Goal: Information Seeking & Learning: Learn about a topic

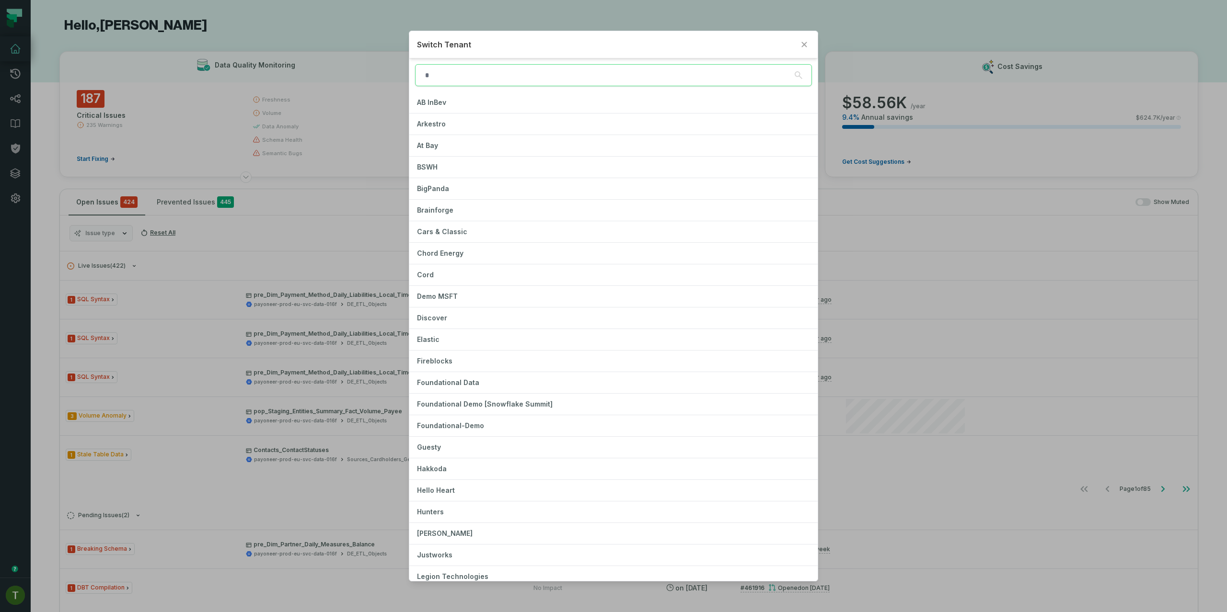
scroll to position [887, 0]
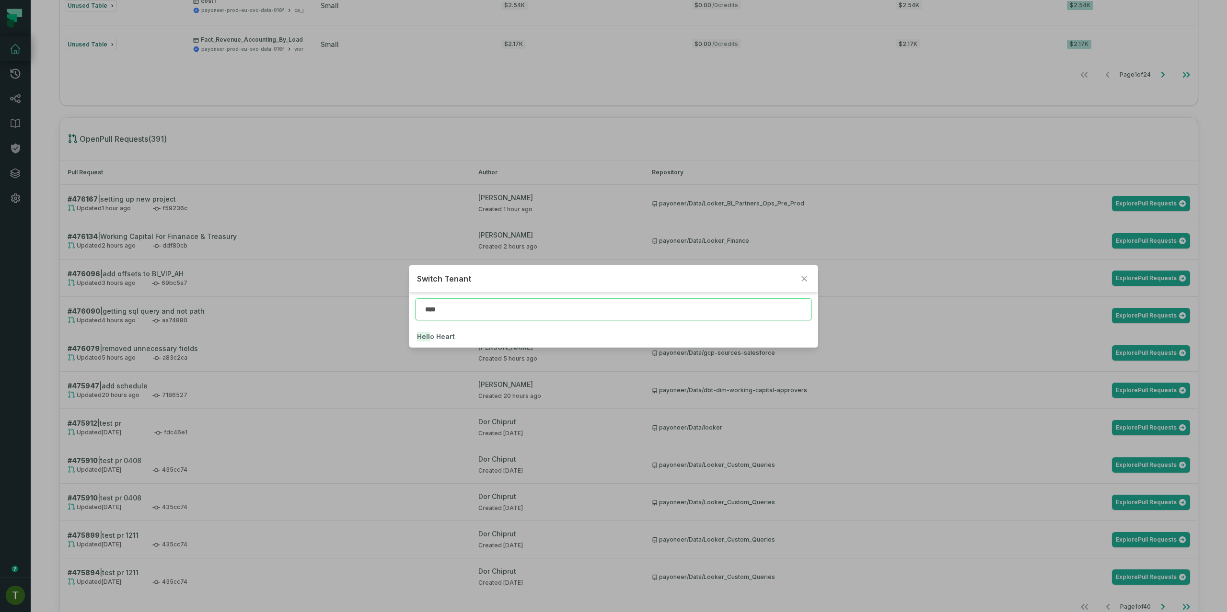
type input "****"
click button "Hell o Heart" at bounding box center [613, 336] width 408 height 21
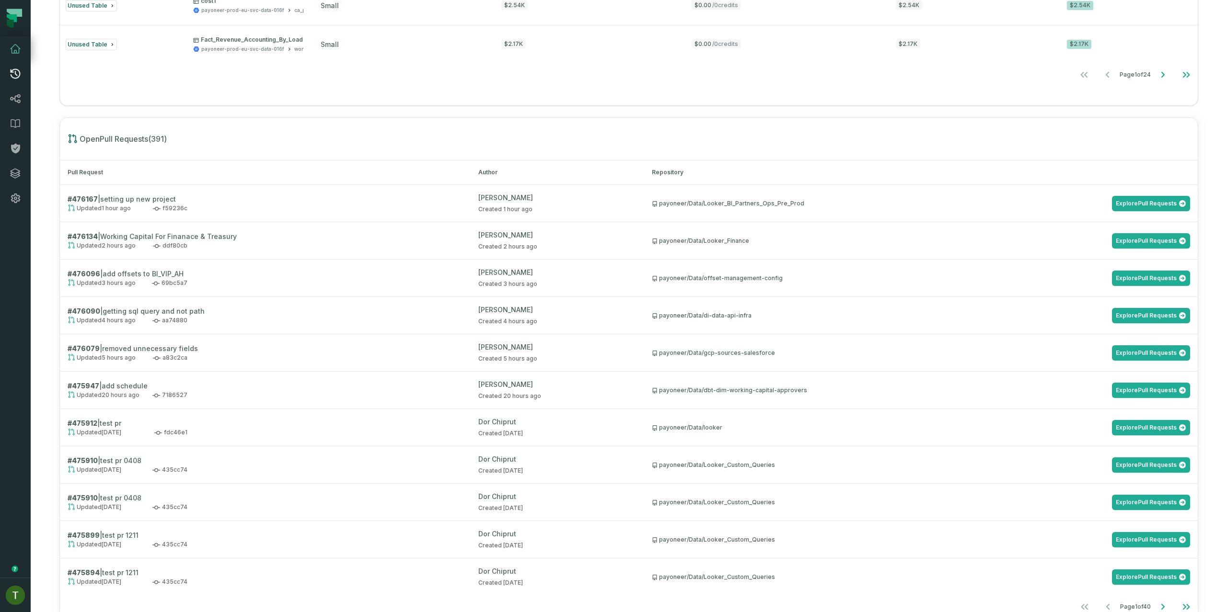
click at [22, 84] on link "Pull Requests" at bounding box center [15, 73] width 31 height 25
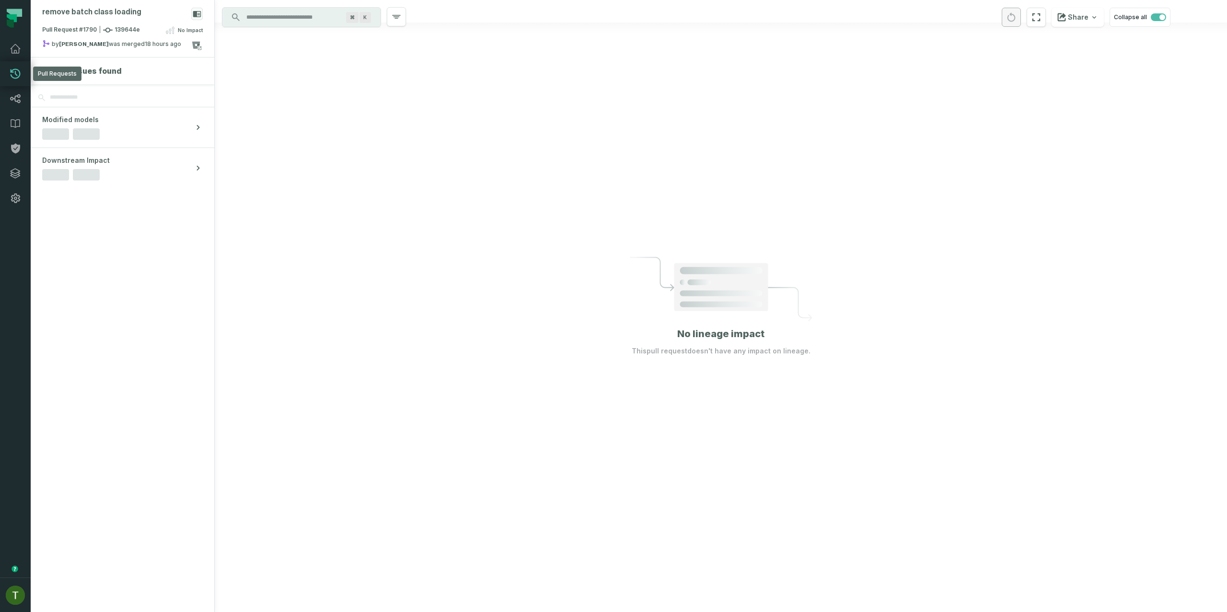
click at [13, 62] on link "Pull Requests" at bounding box center [15, 73] width 31 height 25
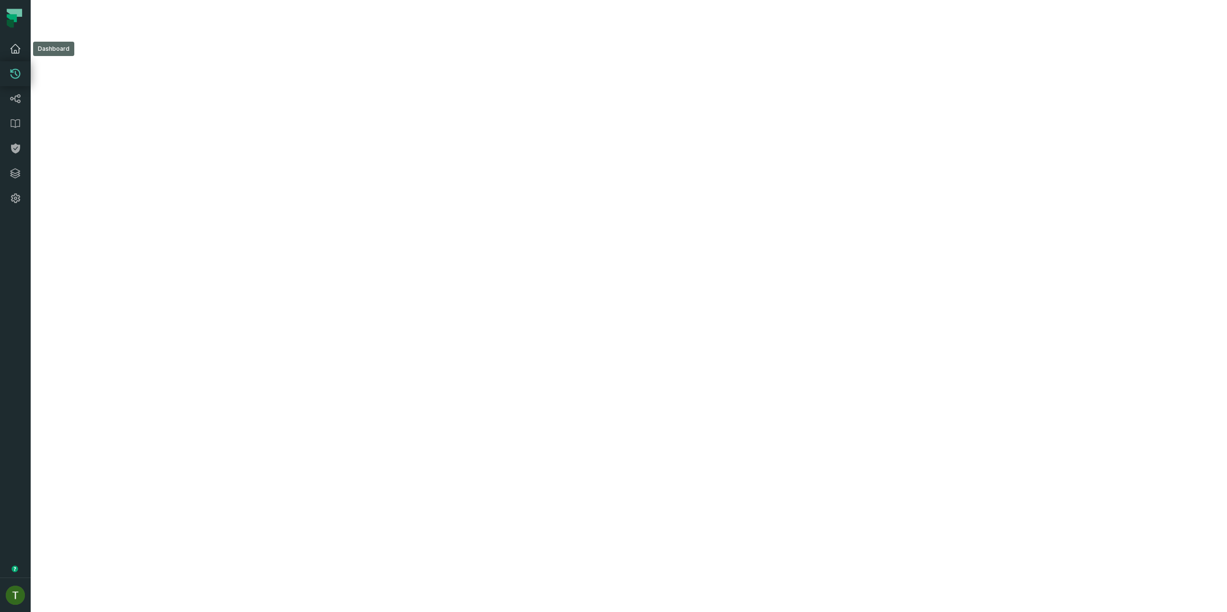
click at [12, 57] on link "Dashboard" at bounding box center [15, 48] width 31 height 25
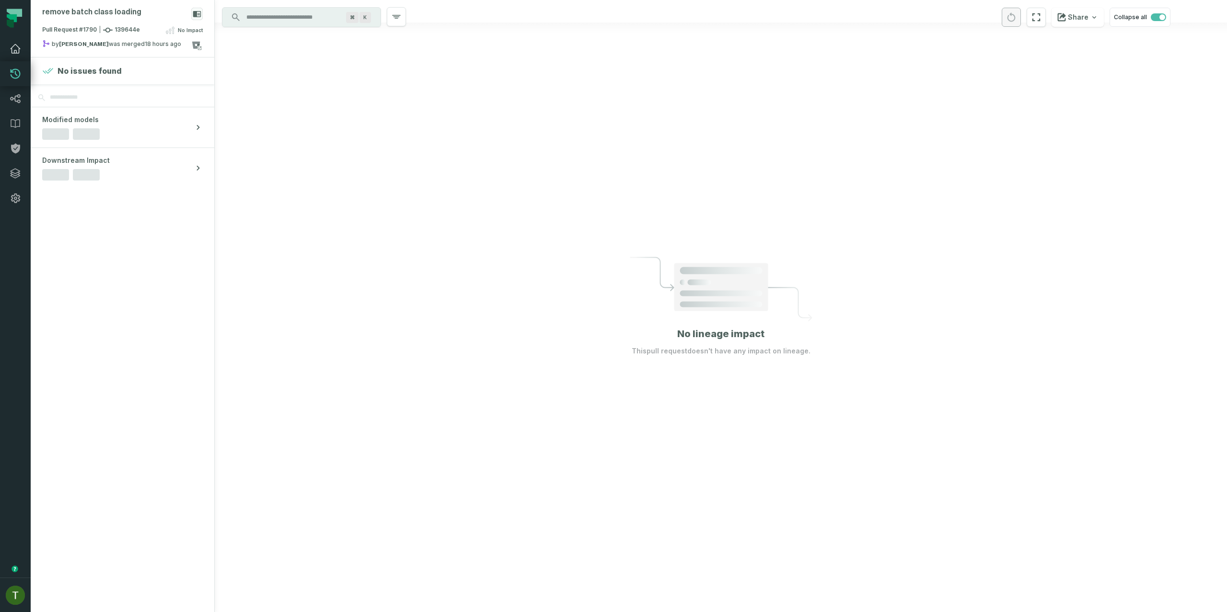
click at [15, 53] on icon at bounding box center [16, 49] width 10 height 9
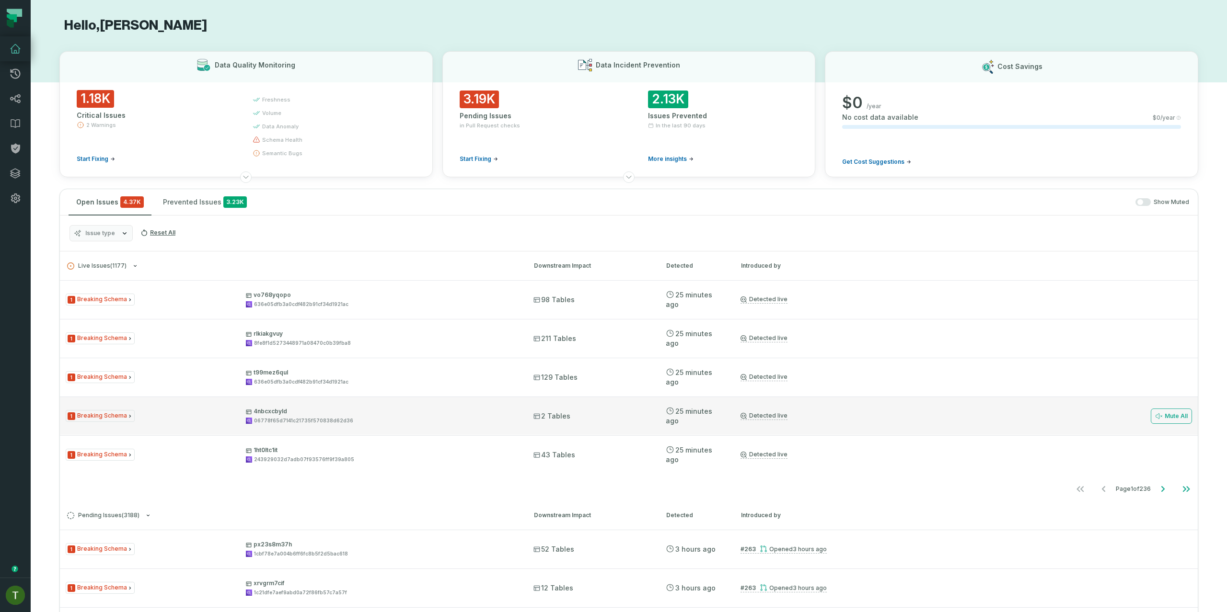
scroll to position [6, 0]
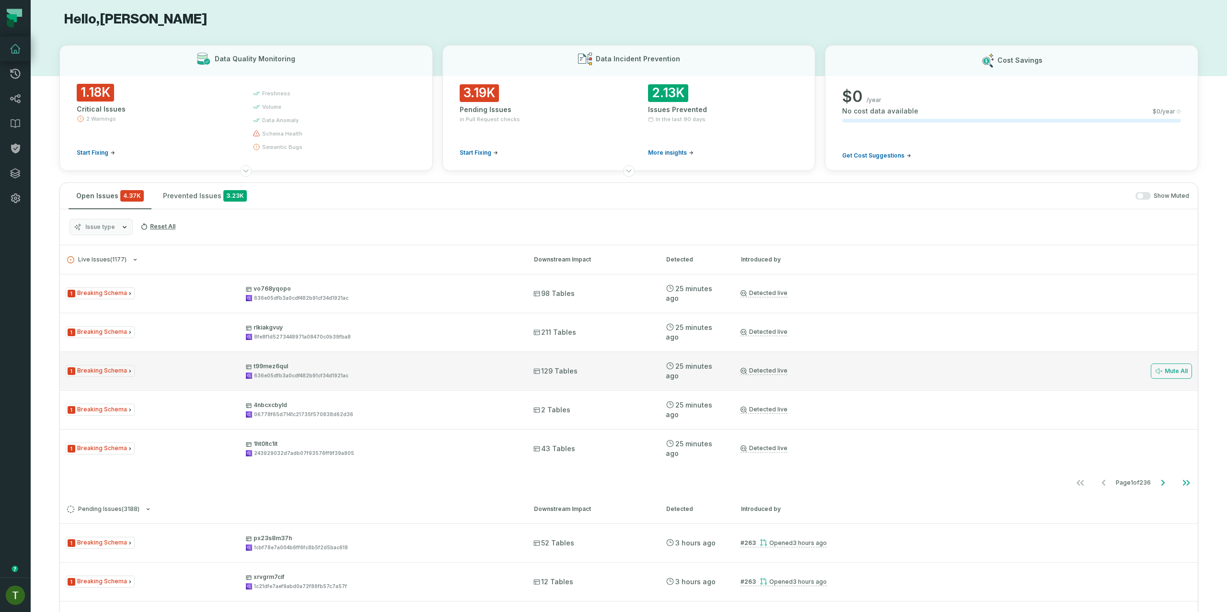
click at [477, 385] on div "1 Breaking Schema t99mez6qul 636e05dfb3a0cdf482b91cf34d1921ac 129 Tables 9/1/20…" at bounding box center [628, 371] width 1137 height 38
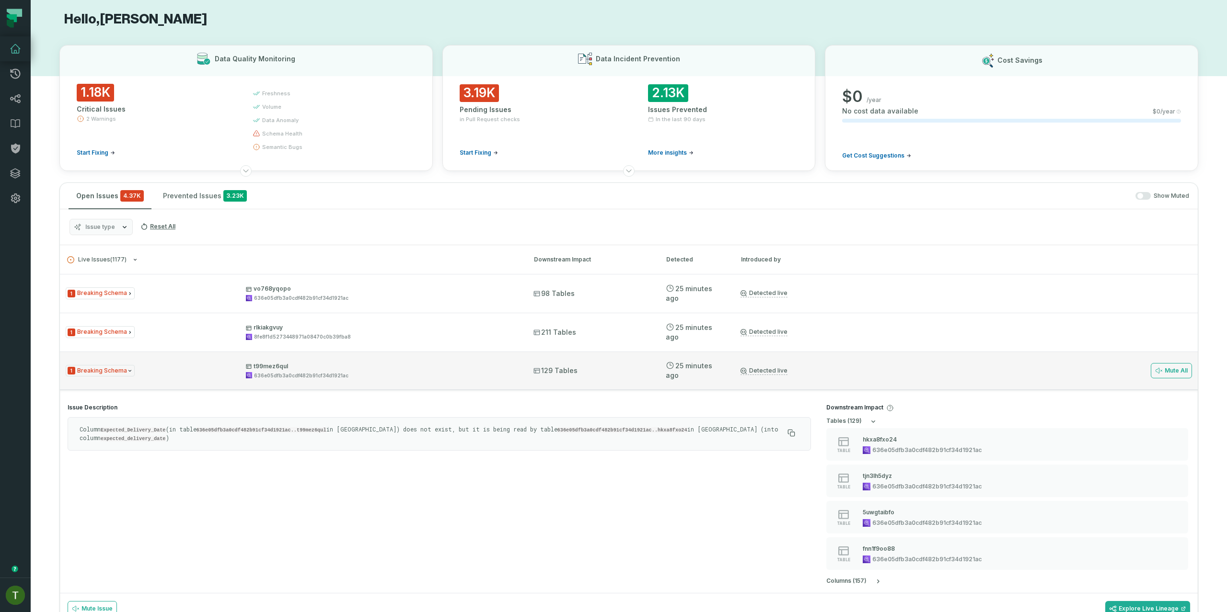
click at [417, 364] on p "t99mez6qul" at bounding box center [381, 367] width 270 height 8
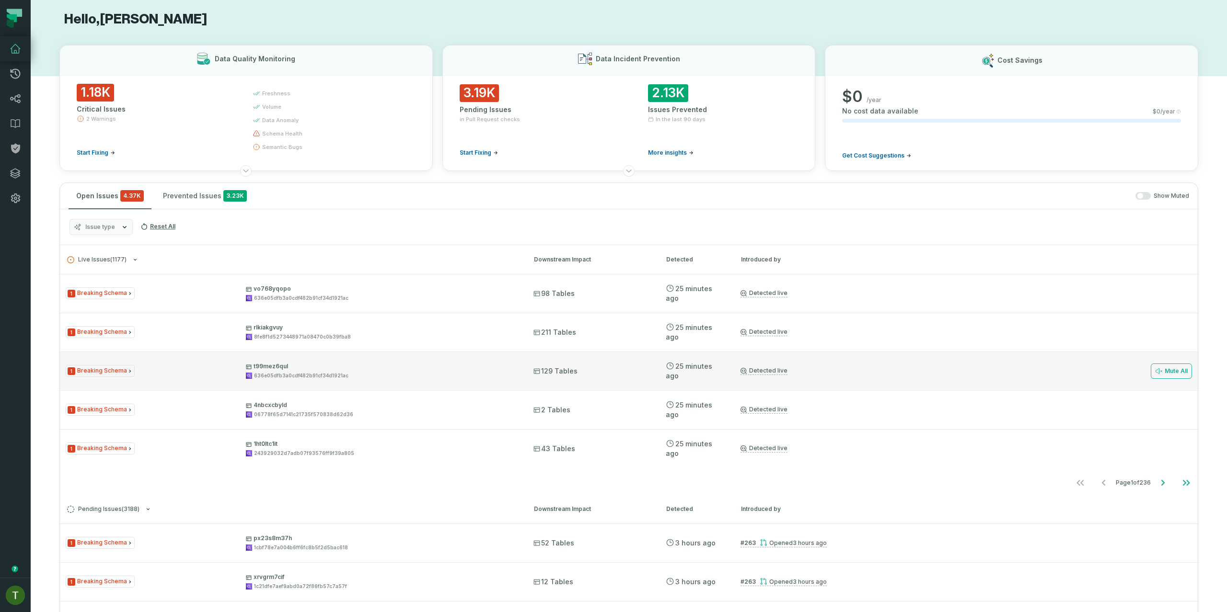
click at [421, 364] on p "t99mez6qul" at bounding box center [381, 367] width 270 height 8
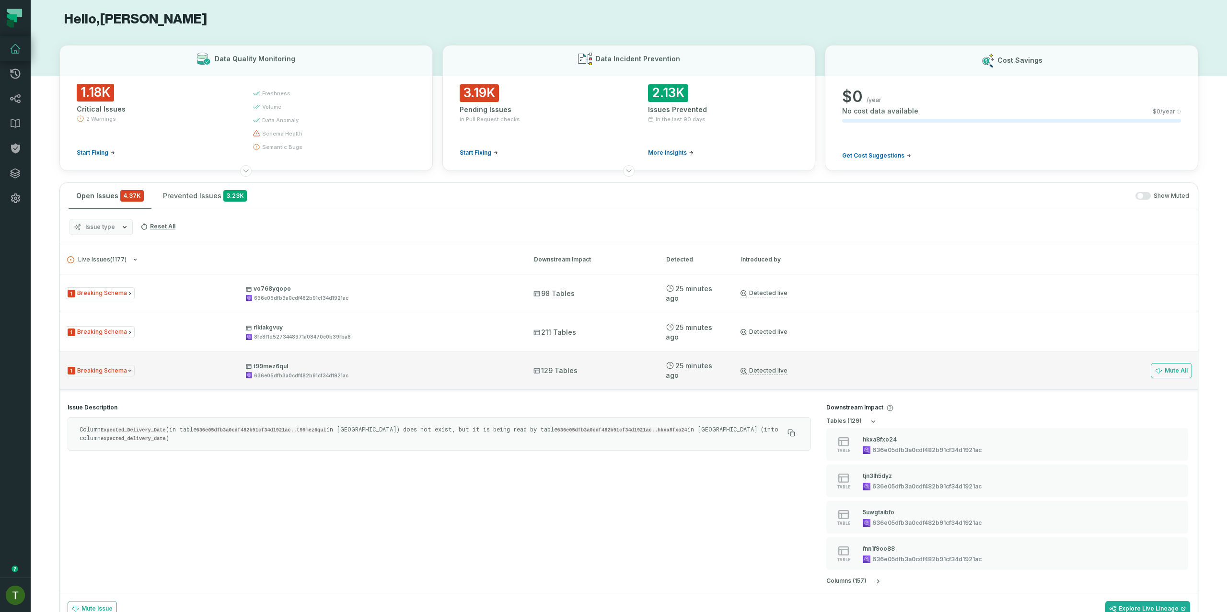
click at [589, 383] on div "1 Breaking Schema t99mez6qul 636e05dfb3a0cdf482b91cf34d1921ac 129 Tables 9/1/20…" at bounding box center [628, 371] width 1137 height 38
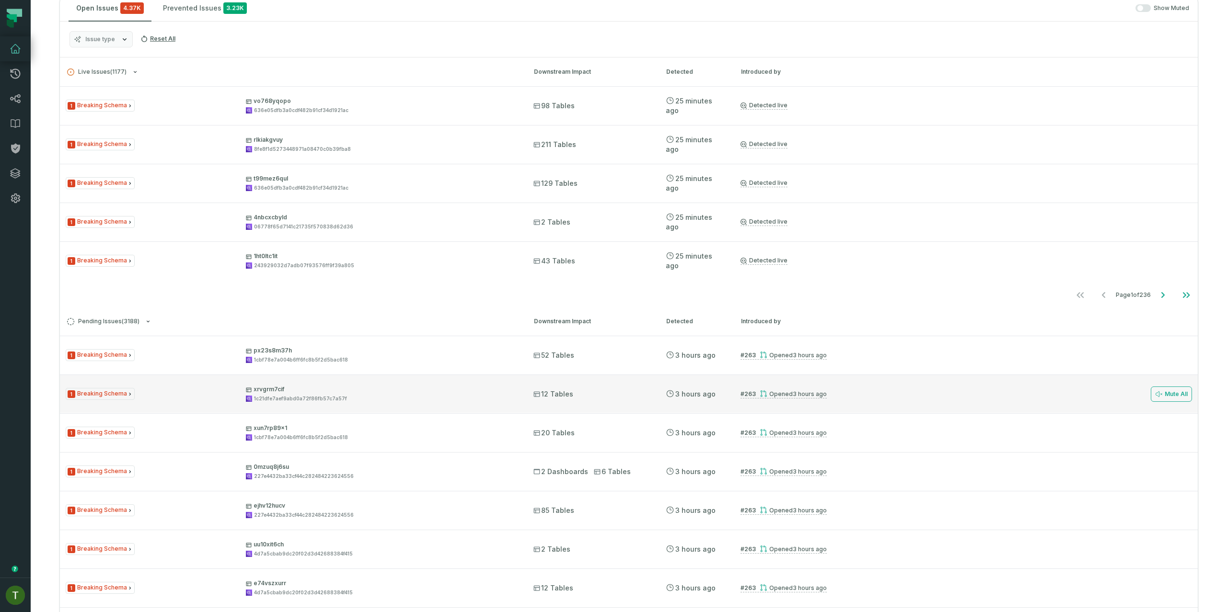
scroll to position [113, 0]
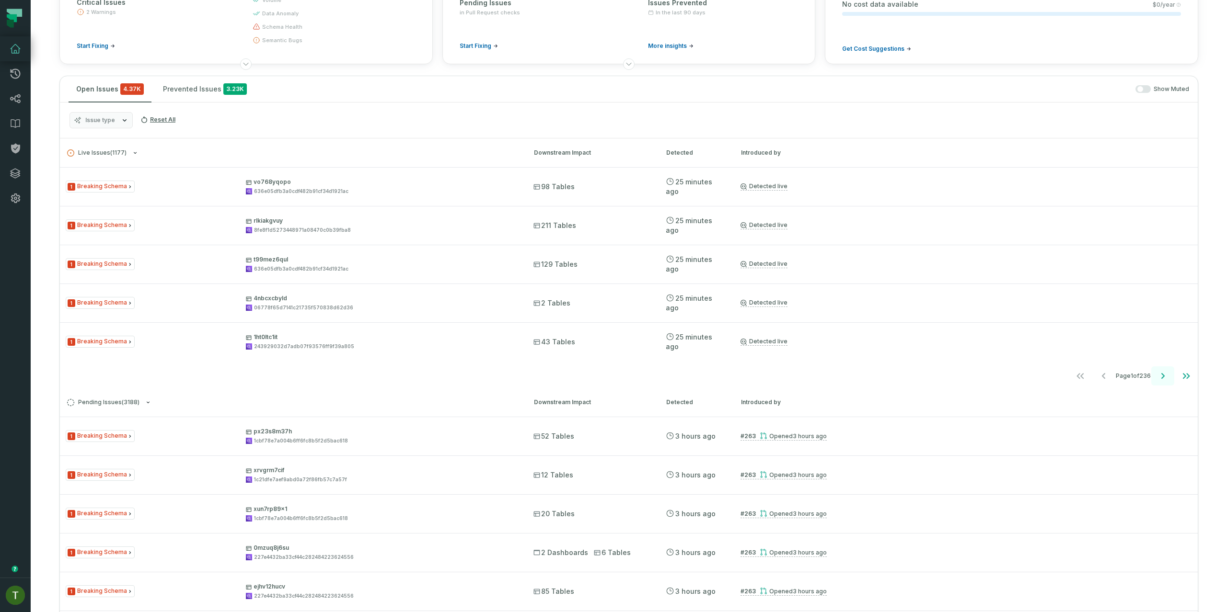
click at [1151, 377] on button "Go to next page" at bounding box center [1162, 376] width 23 height 19
click at [1157, 377] on icon "Go to next page" at bounding box center [1162, 375] width 11 height 11
click at [1101, 372] on button "Go to previous page" at bounding box center [1102, 376] width 23 height 19
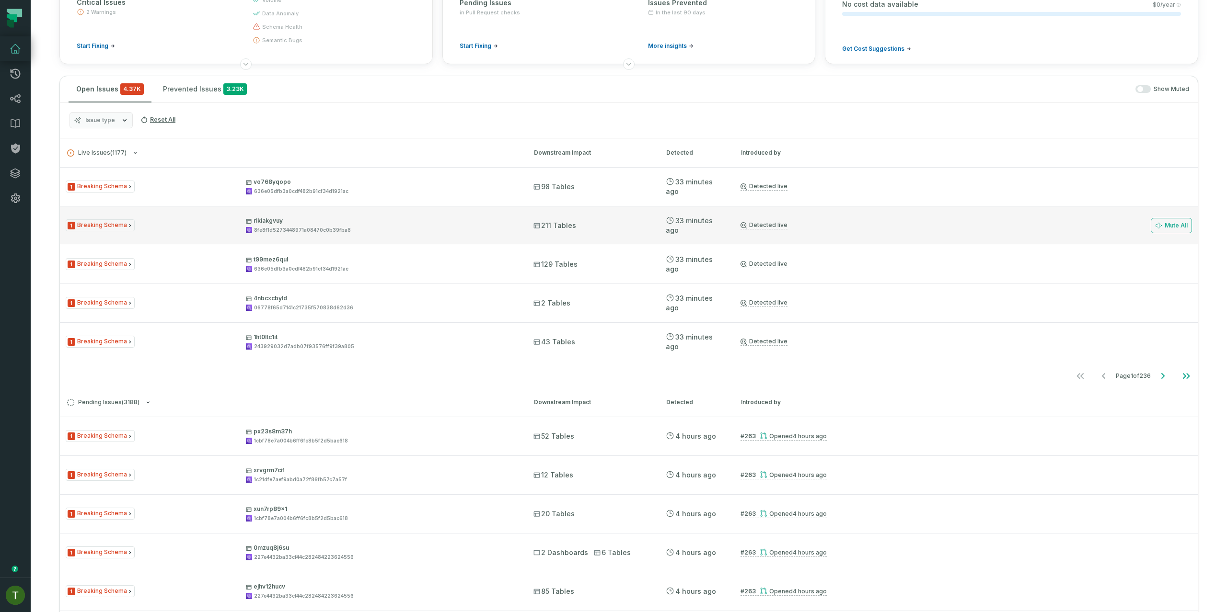
scroll to position [126, 0]
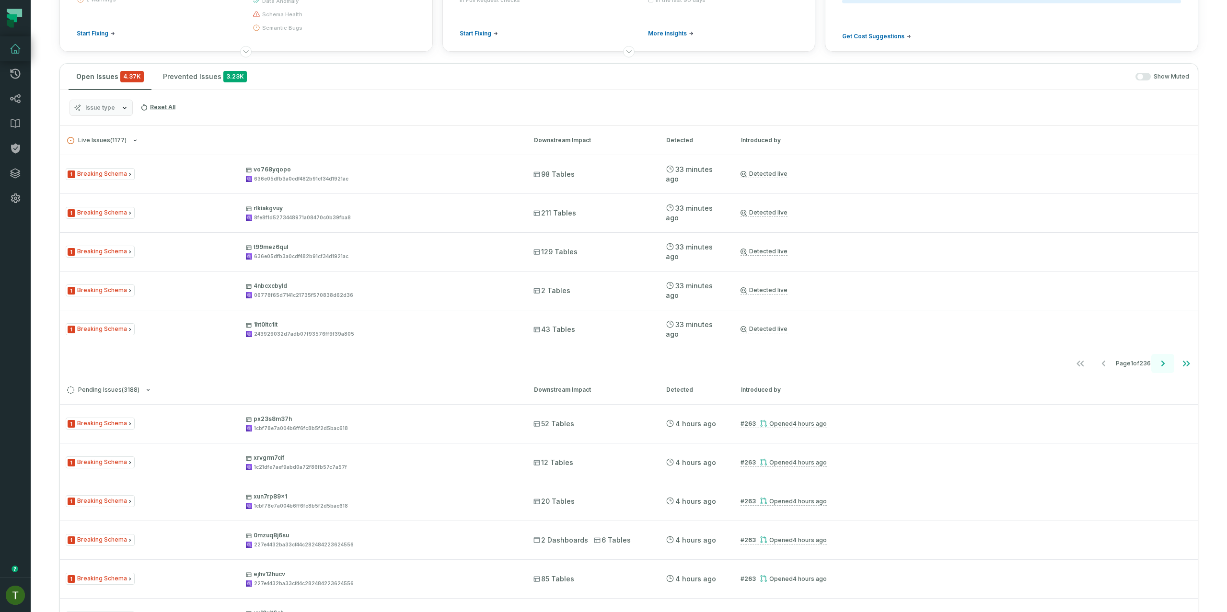
click at [1157, 369] on icon "Go to next page" at bounding box center [1162, 363] width 11 height 11
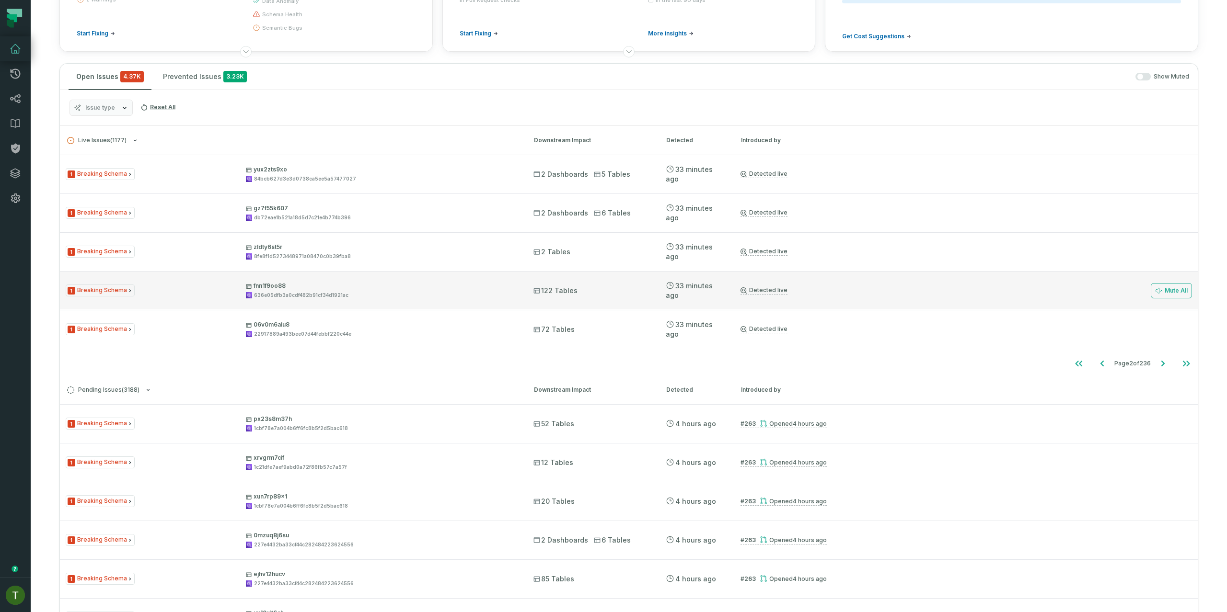
click at [329, 272] on div "1 Breaking Schema fnn1f9oo88 636e05dfb3a0cdf482b91cf34d1921ac 122 Tables 9/1/20…" at bounding box center [628, 290] width 1137 height 38
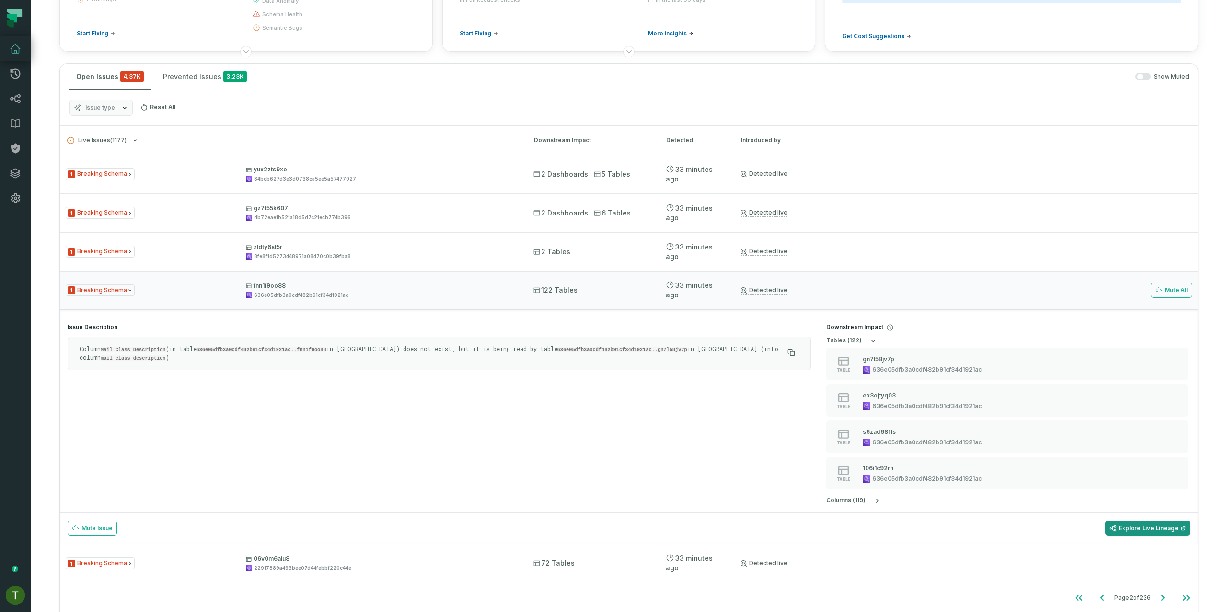
click at [1161, 528] on link "Explore Live Lineage" at bounding box center [1147, 528] width 85 height 15
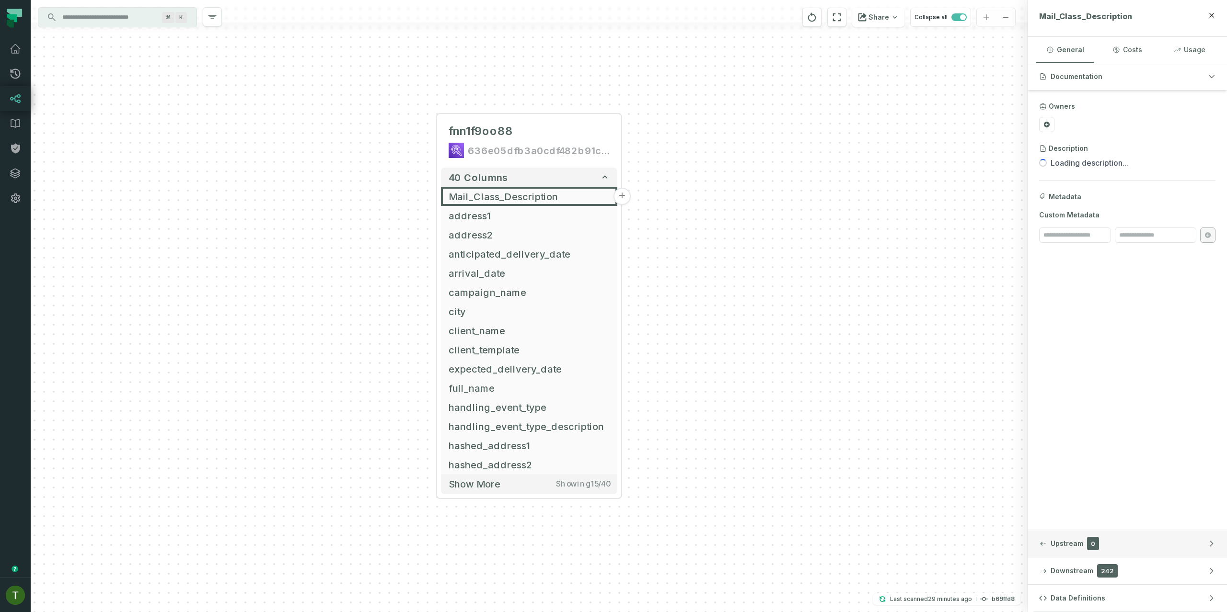
click at [1112, 557] on button "Upstream 0" at bounding box center [1126, 543] width 199 height 27
click at [1109, 568] on span "242" at bounding box center [1107, 570] width 21 height 13
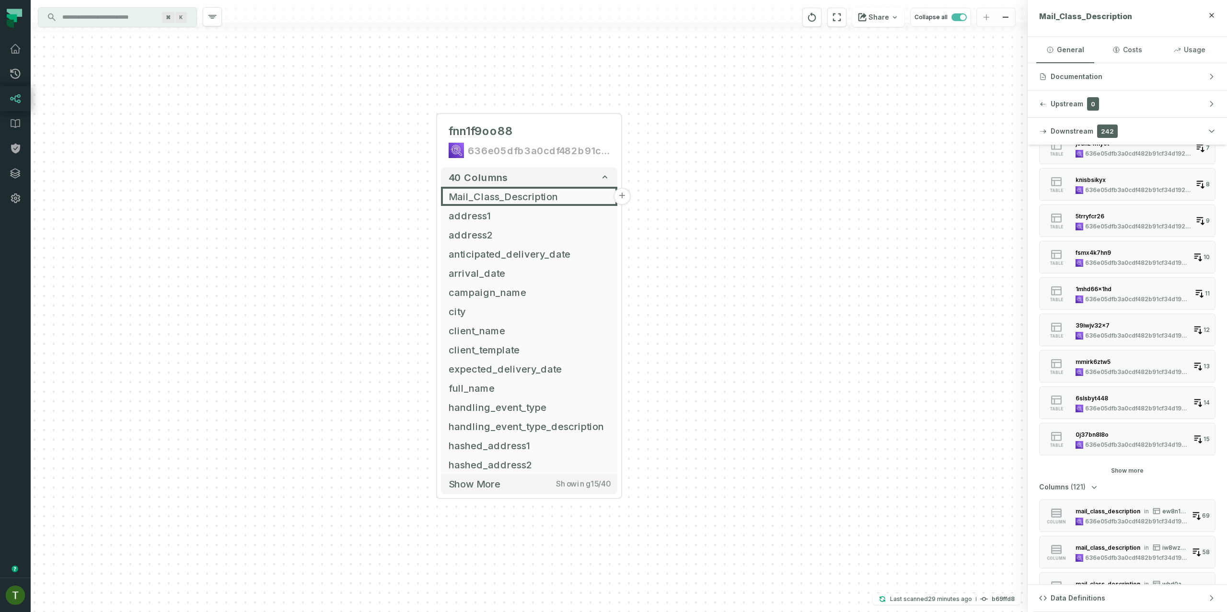
scroll to position [69, 0]
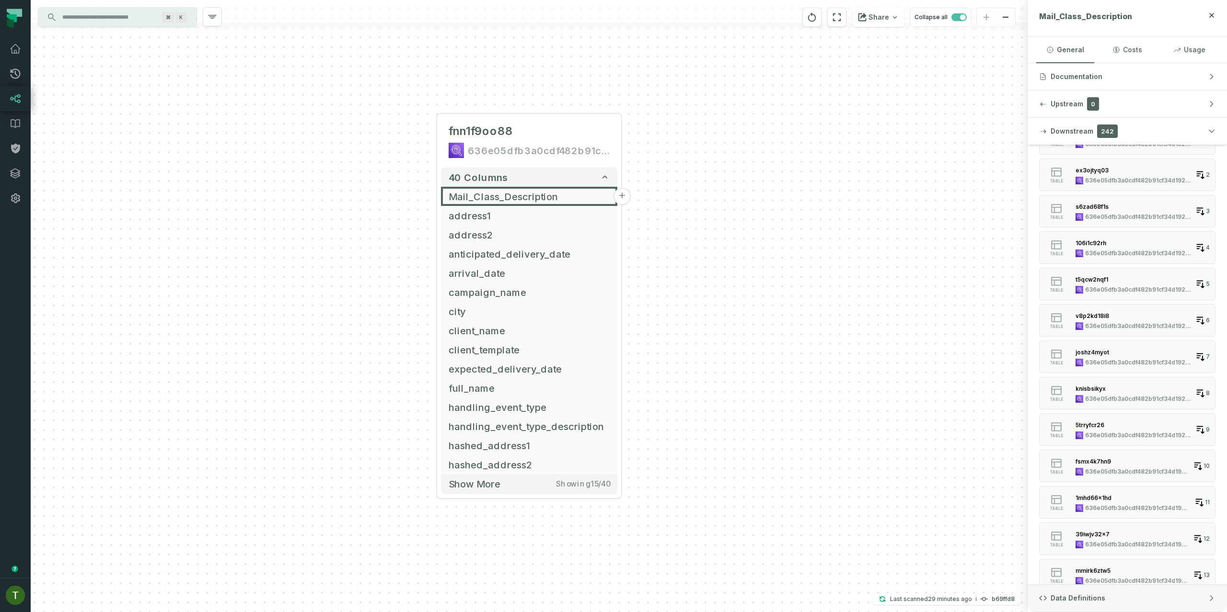
click at [1163, 602] on button "Data Definitions" at bounding box center [1126, 598] width 199 height 27
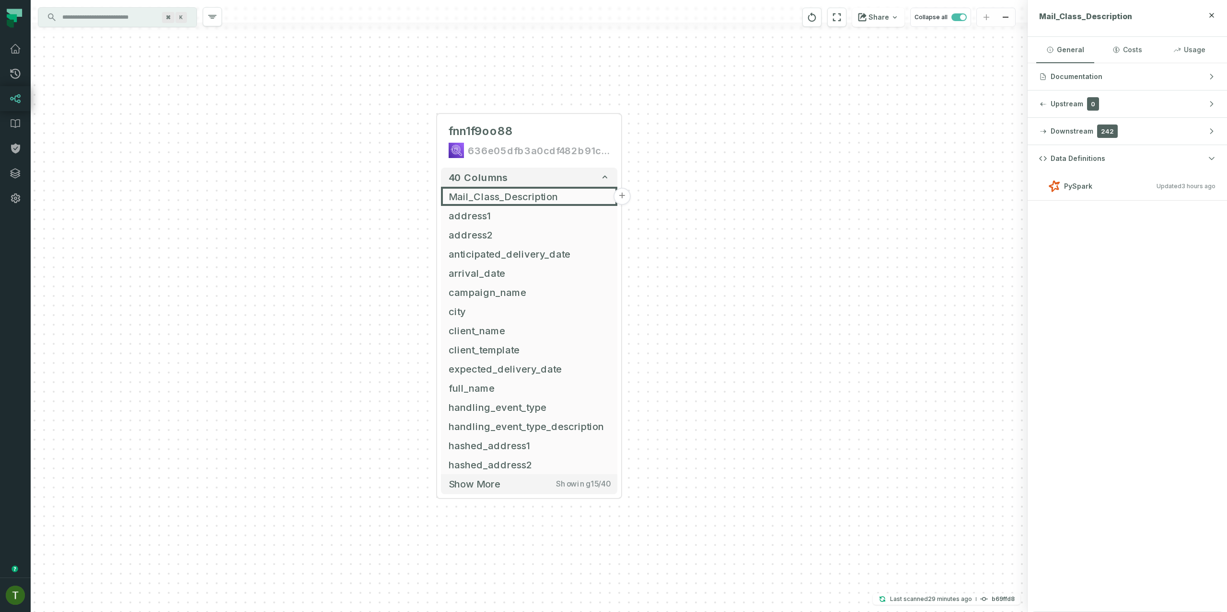
click at [1022, 166] on div "+ fnn1f9oo88 636e05dfb3a0cdf482b91cf34d1921ac + 40 columns Mail_Class_Descripti…" at bounding box center [629, 306] width 1196 height 612
click at [1090, 170] on button "Data Definitions" at bounding box center [1126, 158] width 199 height 27
click at [1084, 167] on button "Data Definitions" at bounding box center [1126, 158] width 199 height 27
click at [15, 76] on icon at bounding box center [15, 73] width 11 height 11
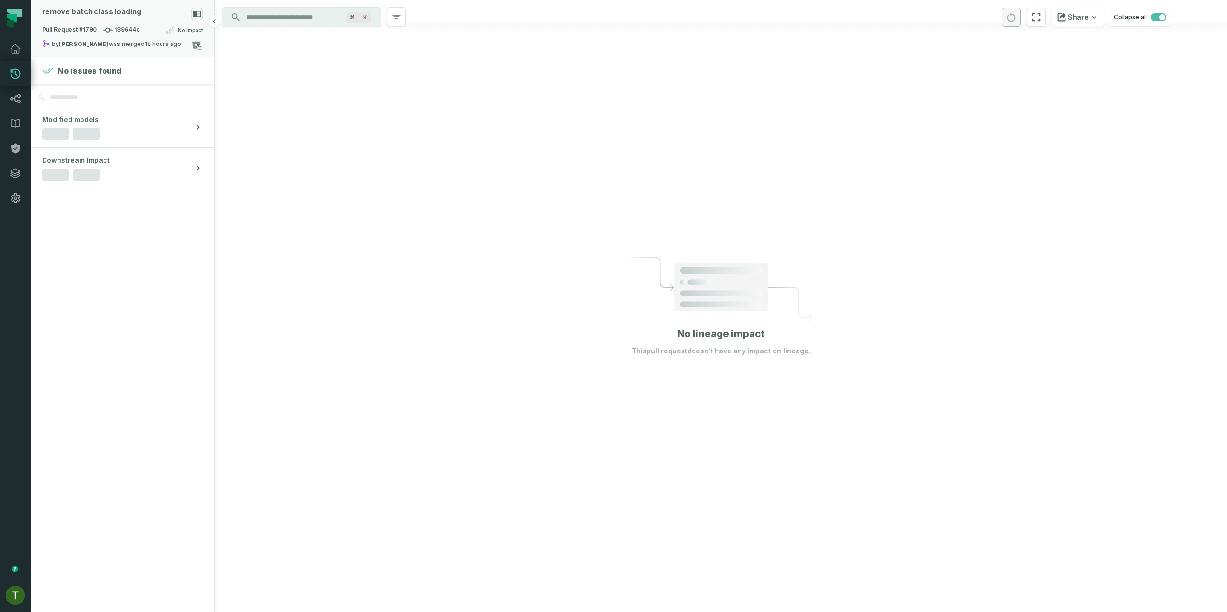
click at [107, 40] on div "by Ricardo Moreno was merged 8/31/2025, 8:30:03 PM" at bounding box center [116, 45] width 149 height 11
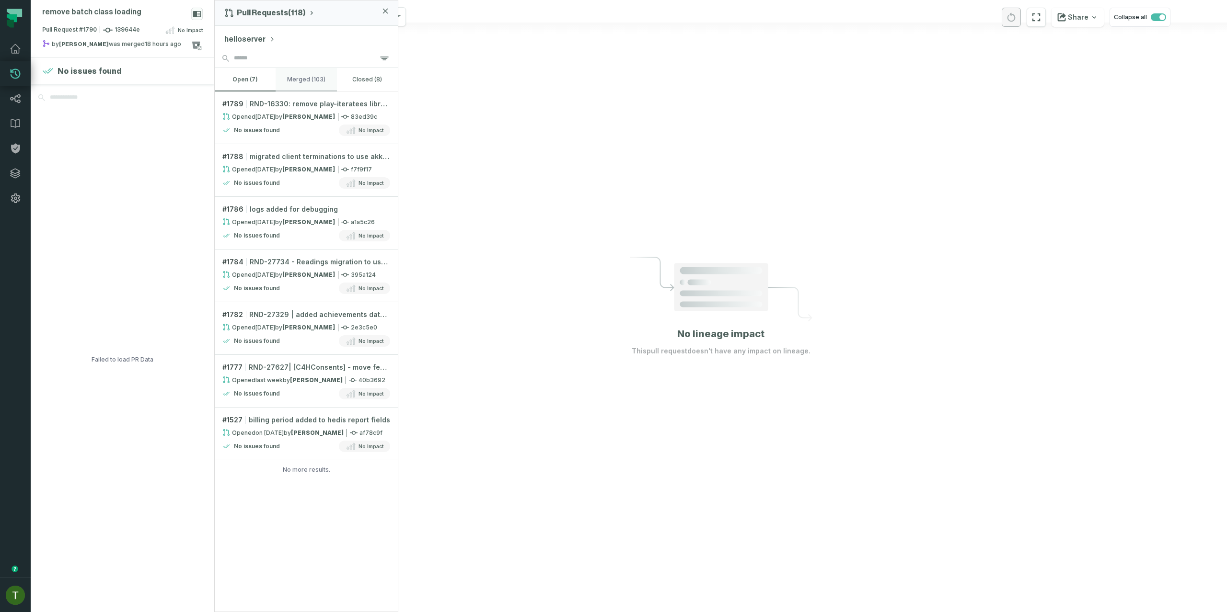
click at [310, 84] on button "merged (103)" at bounding box center [306, 79] width 61 height 23
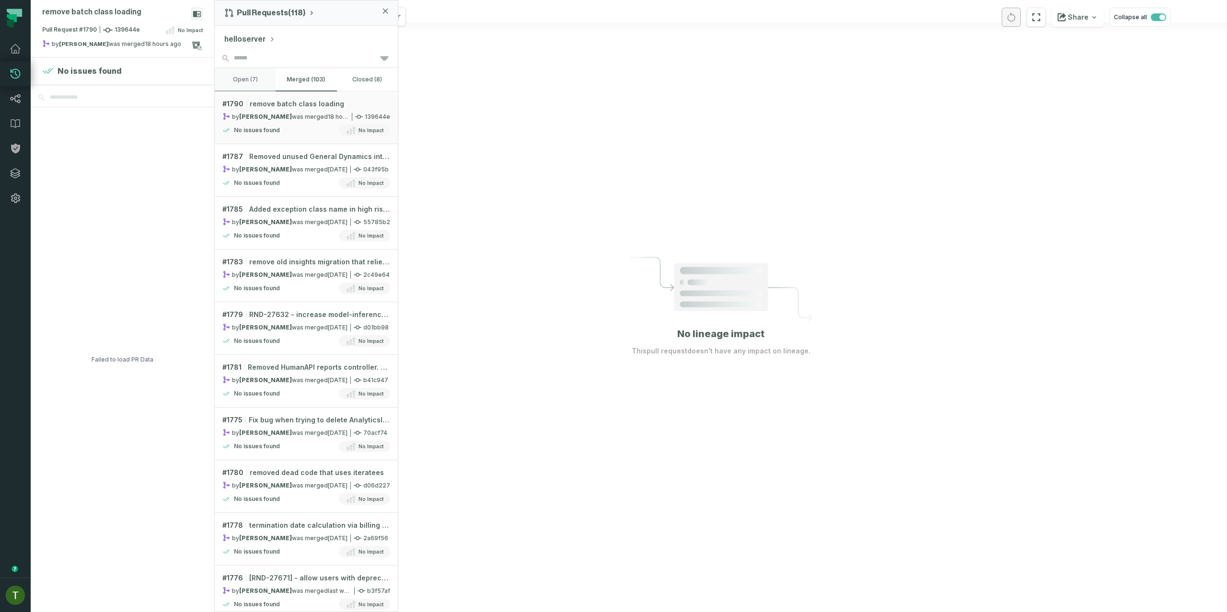
click at [255, 73] on button "open (7)" at bounding box center [245, 79] width 61 height 23
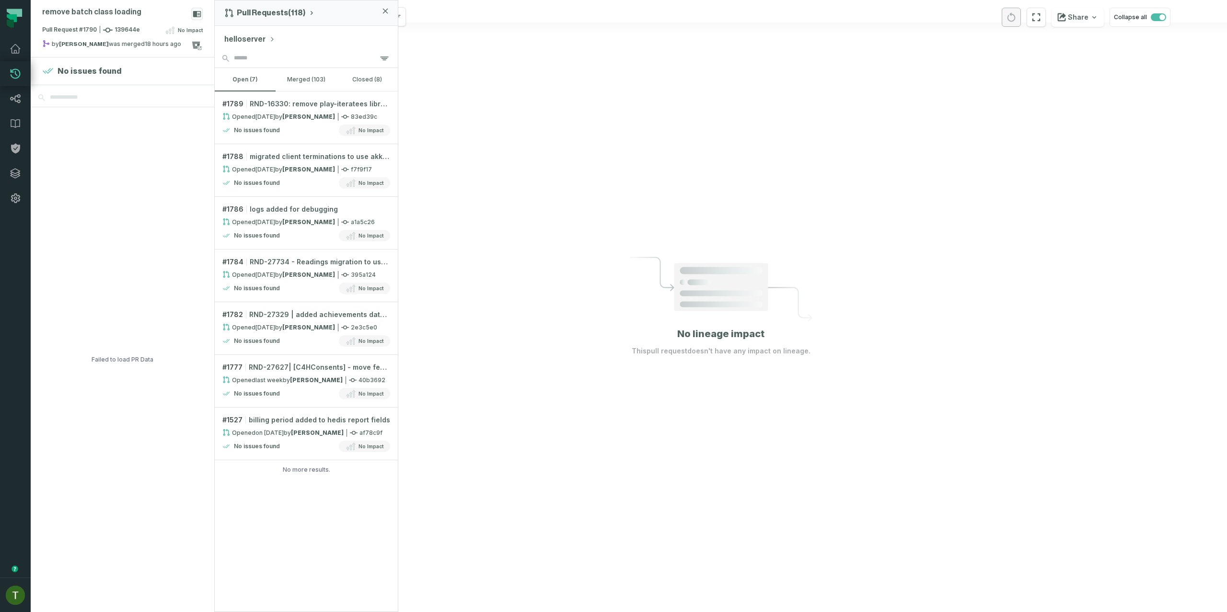
click at [250, 44] on button "helloserver" at bounding box center [249, 39] width 51 height 11
click at [283, 124] on div "data- warehouse hellodoctor" at bounding box center [279, 135] width 115 height 26
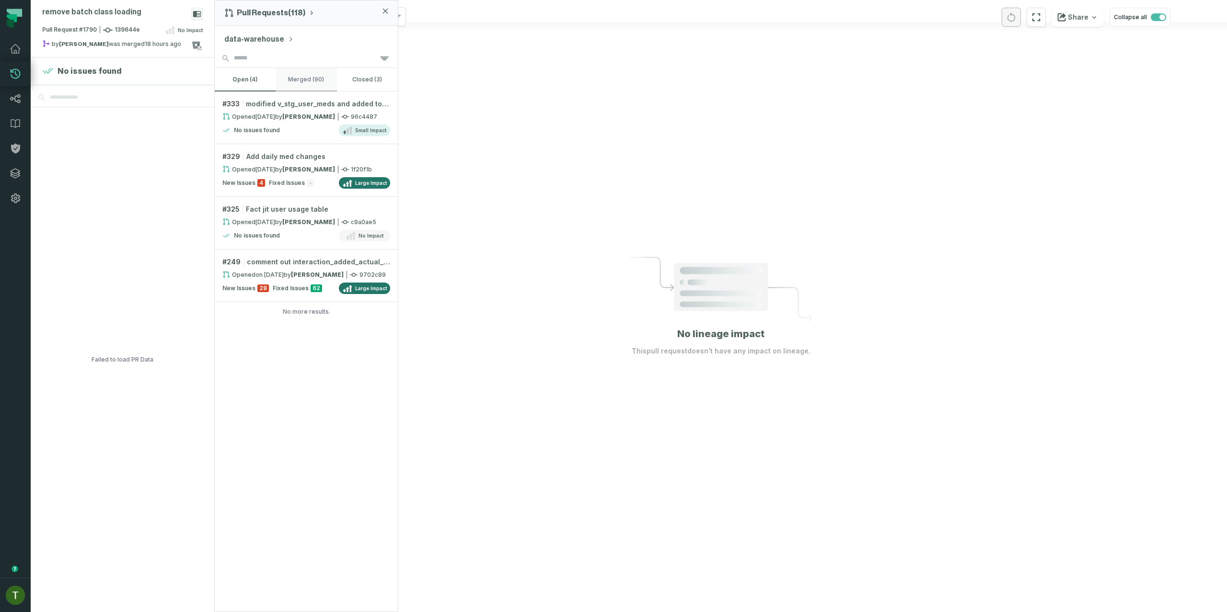
click at [296, 80] on button "merged (90)" at bounding box center [306, 79] width 61 height 23
click at [243, 71] on button "open (4)" at bounding box center [245, 79] width 61 height 23
click at [250, 39] on button "data-warehouse" at bounding box center [258, 39] width 69 height 11
click at [307, 161] on div "user- records hellodoctor" at bounding box center [279, 161] width 115 height 26
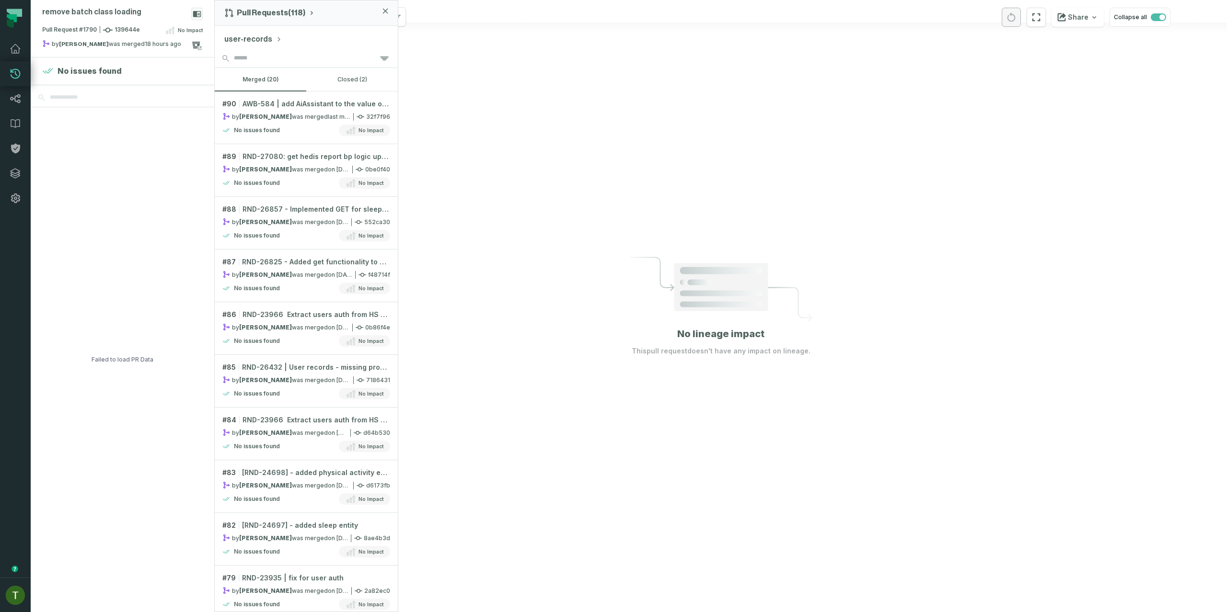
click at [254, 34] on button "user-records" at bounding box center [252, 39] width 57 height 11
click at [312, 176] on div "data- quality- guardian hellodoctor" at bounding box center [279, 187] width 115 height 26
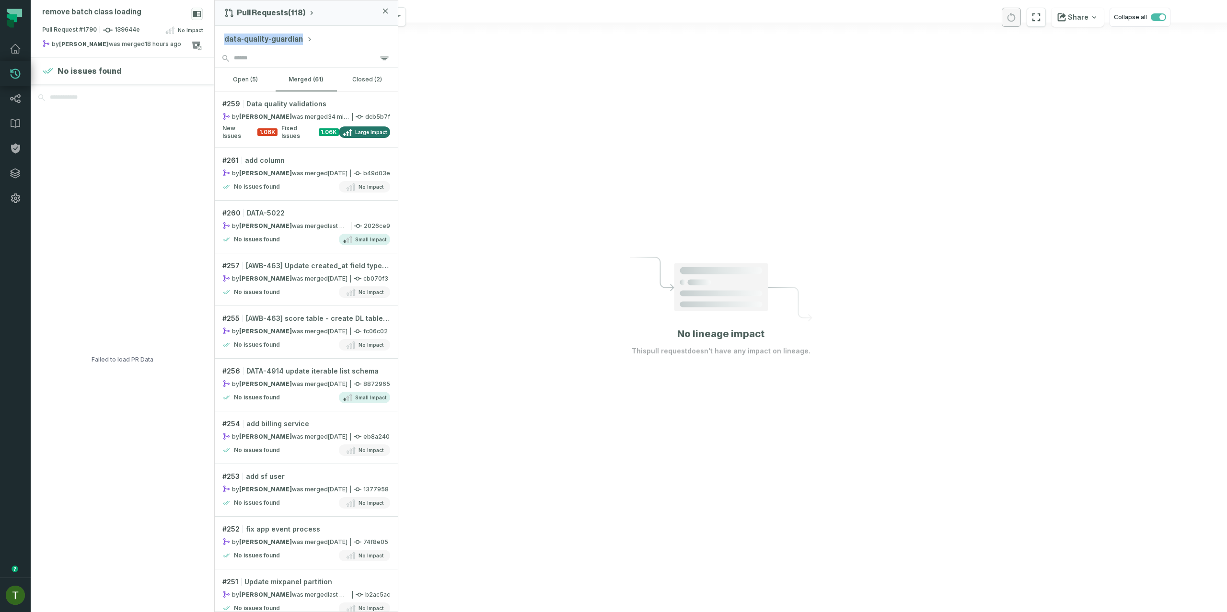
drag, startPoint x: 327, startPoint y: 47, endPoint x: 244, endPoint y: 29, distance: 84.9
click at [244, 29] on div "data-quality-guardian" at bounding box center [306, 37] width 183 height 23
copy button "data-quality-guardian"
click at [289, 113] on div "by Tal Tilayov was merged 9/1/2025, 2:17:06 PM" at bounding box center [285, 117] width 127 height 8
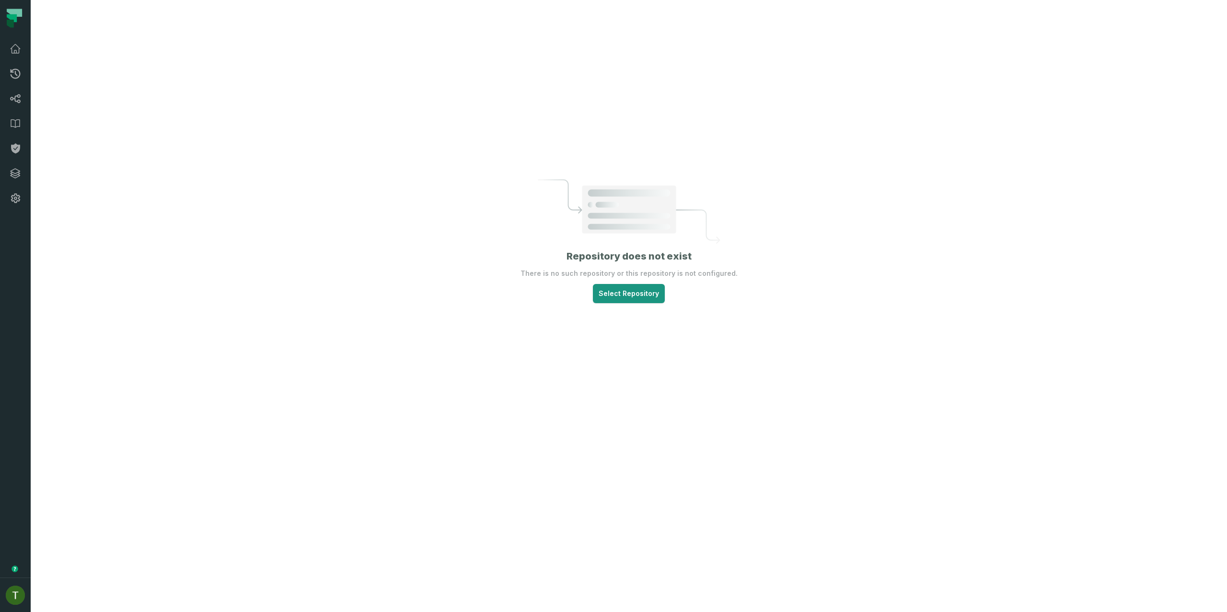
click at [624, 286] on html "Pull Requests Dashboard Lineage Data Catalog Policies Integrations Settings [PE…" at bounding box center [613, 306] width 1227 height 612
click at [654, 375] on link "user-records hellodoctor" at bounding box center [630, 373] width 118 height 26
